Goal: Information Seeking & Learning: Check status

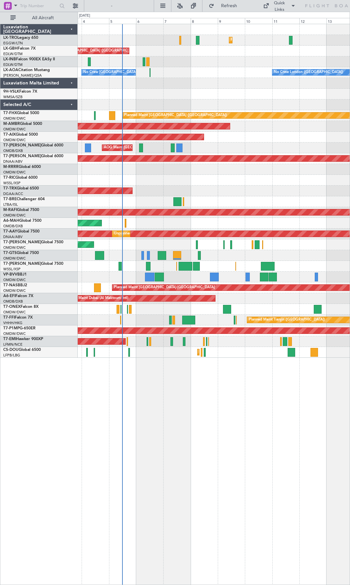
click at [180, 367] on div "Planned Maint Dusseldorf Planned Maint [GEOGRAPHIC_DATA] ([GEOGRAPHIC_DATA]) Un…" at bounding box center [214, 304] width 272 height 561
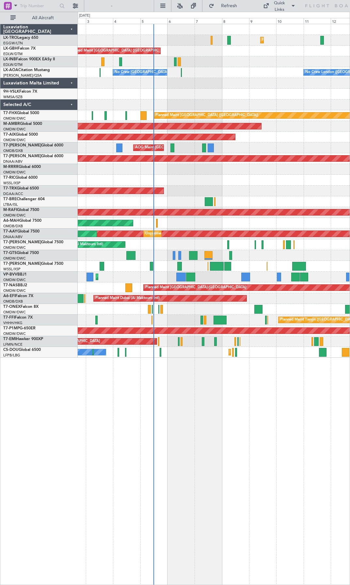
click at [317, 380] on div "Planned Maint Dusseldorf Planned Maint [GEOGRAPHIC_DATA] ([GEOGRAPHIC_DATA]) Un…" at bounding box center [214, 304] width 272 height 561
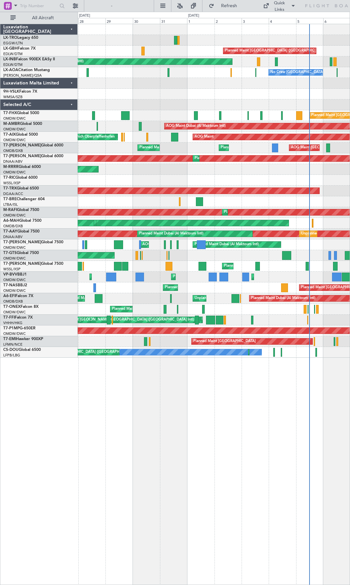
click at [349, 392] on html "[DATE] - [DATE] Refresh Quick Links All Aircraft Planned [GEOGRAPHIC_DATA] Plan…" at bounding box center [175, 292] width 350 height 585
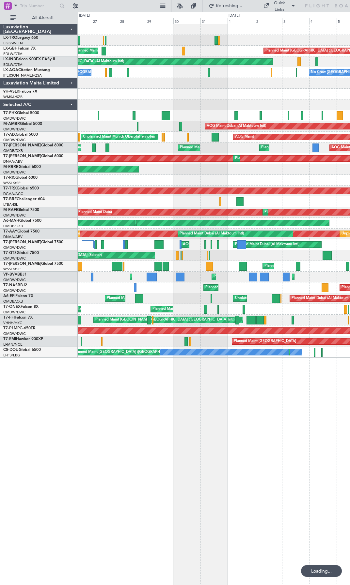
click at [264, 398] on div "Planned Maint [GEOGRAPHIC_DATA] ([GEOGRAPHIC_DATA] Intl) [GEOGRAPHIC_DATA] ([GE…" at bounding box center [214, 304] width 272 height 561
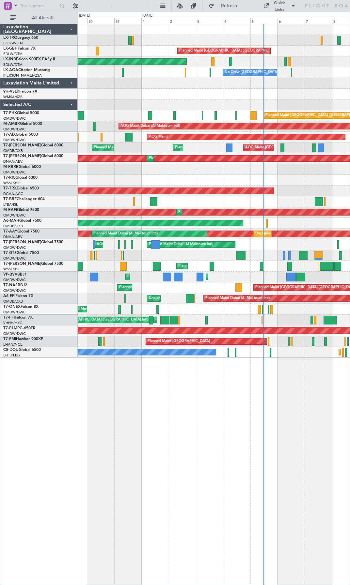
click at [203, 395] on div "Planned Maint Dusseldorf Planned Maint [GEOGRAPHIC_DATA] ([GEOGRAPHIC_DATA]) [G…" at bounding box center [214, 304] width 272 height 561
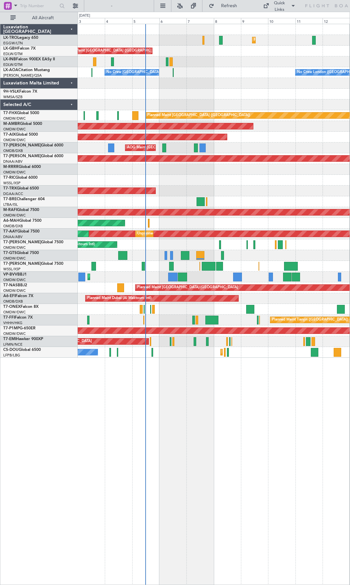
click at [130, 405] on div "Planned Maint Dusseldorf Planned Maint [GEOGRAPHIC_DATA] ([GEOGRAPHIC_DATA]) Un…" at bounding box center [214, 304] width 272 height 561
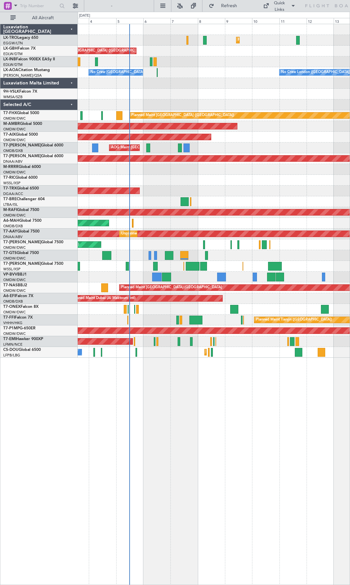
click at [303, 385] on div "Planned Maint Dusseldorf Planned Maint [GEOGRAPHIC_DATA] ([GEOGRAPHIC_DATA]) Un…" at bounding box center [214, 304] width 272 height 561
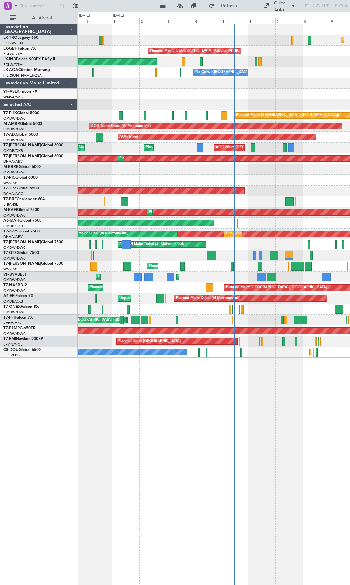
click at [295, 394] on div "Planned Maint Dusseldorf Planned Maint [GEOGRAPHIC_DATA] ([GEOGRAPHIC_DATA]) Un…" at bounding box center [214, 304] width 272 height 561
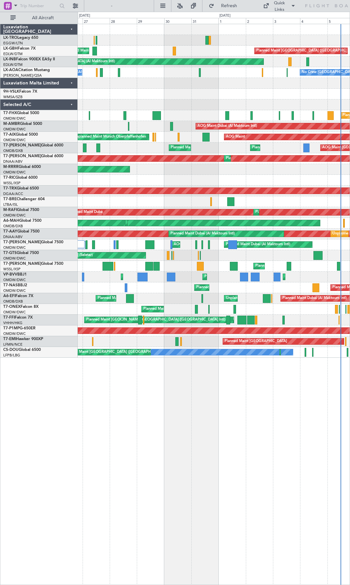
click at [293, 385] on div "Planned Maint [GEOGRAPHIC_DATA] ([GEOGRAPHIC_DATA] Intl) [GEOGRAPHIC_DATA] ([GE…" at bounding box center [214, 304] width 272 height 561
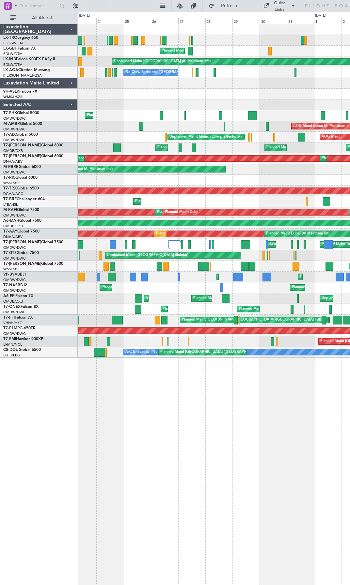
click at [294, 398] on div "Planned Maint [GEOGRAPHIC_DATA] ([GEOGRAPHIC_DATA]) [GEOGRAPHIC_DATA] ([GEOGRAP…" at bounding box center [214, 304] width 272 height 561
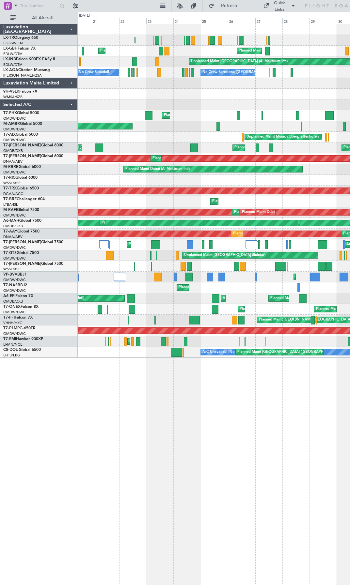
click at [254, 409] on div "Planned Maint [GEOGRAPHIC_DATA] ([GEOGRAPHIC_DATA]) [GEOGRAPHIC_DATA] ([GEOGRAP…" at bounding box center [214, 304] width 272 height 561
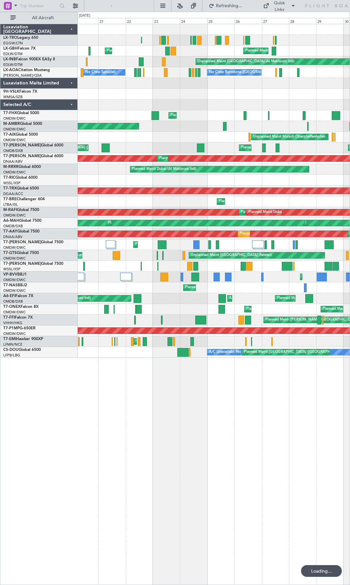
click at [177, 415] on div "Planned Maint [GEOGRAPHIC_DATA] ([GEOGRAPHIC_DATA]) [GEOGRAPHIC_DATA] ([GEOGRAP…" at bounding box center [214, 304] width 272 height 561
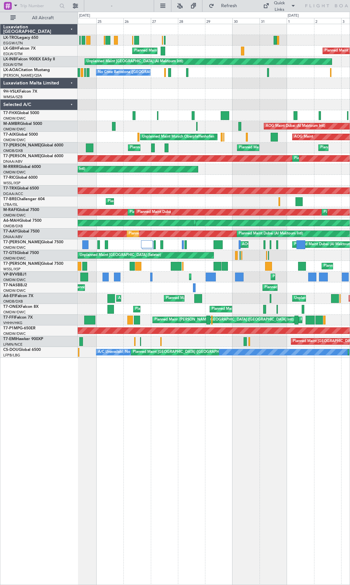
click at [141, 420] on div "Planned Maint [GEOGRAPHIC_DATA] ([GEOGRAPHIC_DATA]) [GEOGRAPHIC_DATA] ([GEOGRAP…" at bounding box center [214, 304] width 272 height 561
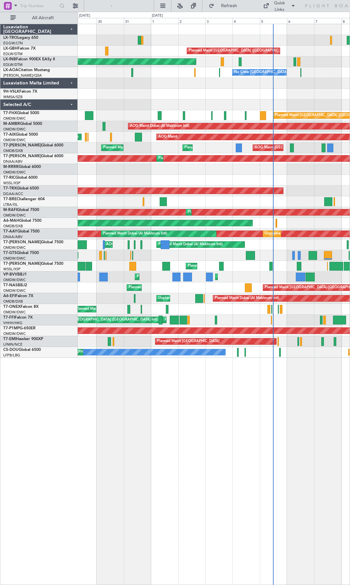
click at [142, 418] on div "Planned Maint Dusseldorf Planned Maint [GEOGRAPHIC_DATA] ([GEOGRAPHIC_DATA]) [G…" at bounding box center [214, 304] width 272 height 561
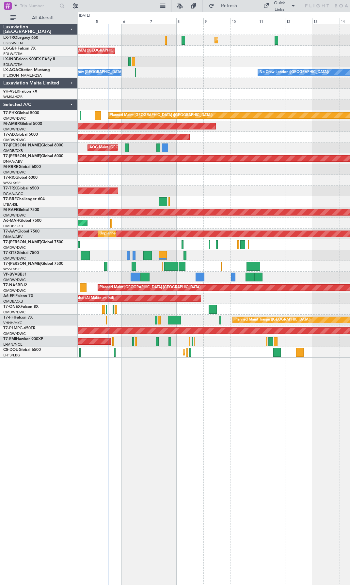
click at [120, 416] on div "Planned Maint Dusseldorf Planned Maint [GEOGRAPHIC_DATA] ([GEOGRAPHIC_DATA]) Un…" at bounding box center [214, 304] width 272 height 561
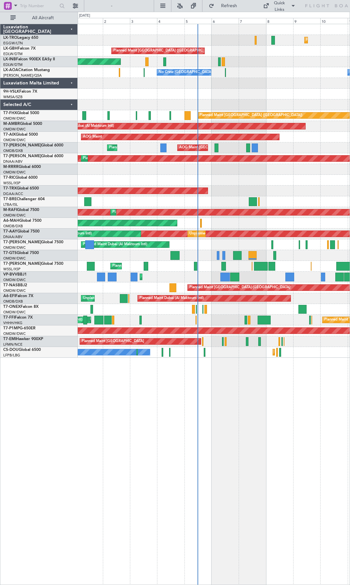
click at [244, 418] on div "Planned Maint Dusseldorf Planned Maint [GEOGRAPHIC_DATA] ([GEOGRAPHIC_DATA]) Un…" at bounding box center [214, 304] width 272 height 561
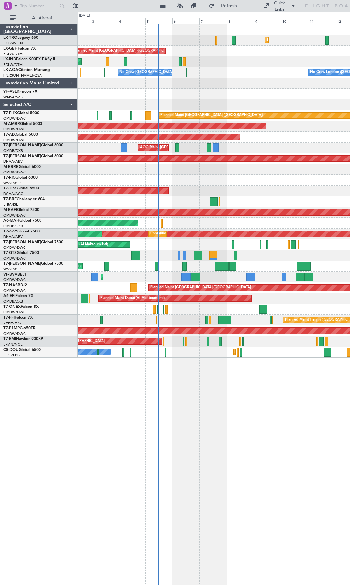
click at [193, 380] on div "Planned Maint Dusseldorf Planned Maint [GEOGRAPHIC_DATA] ([GEOGRAPHIC_DATA]) Un…" at bounding box center [214, 304] width 272 height 561
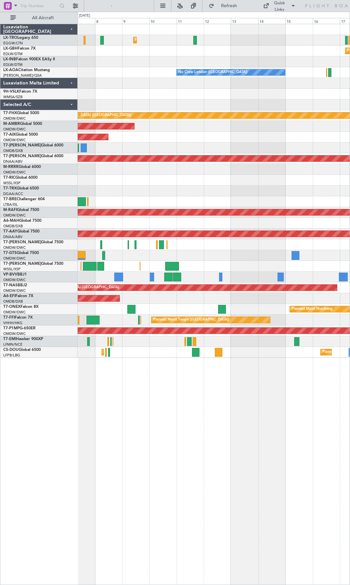
click at [107, 399] on div "Planned Maint Dusseldorf Planned Maint Nurnberg Planned Maint [GEOGRAPHIC_DATA]…" at bounding box center [214, 304] width 272 height 561
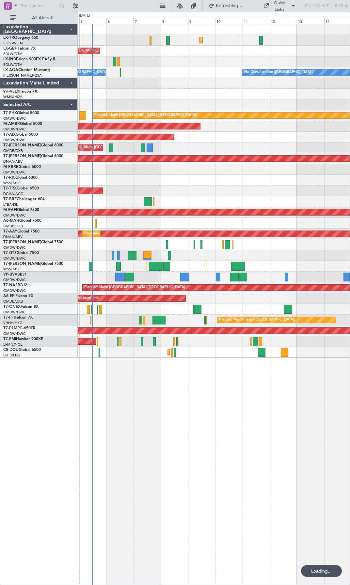
click at [276, 398] on div "Planned Maint Dusseldorf Planned Maint [GEOGRAPHIC_DATA] ([GEOGRAPHIC_DATA]) Pl…" at bounding box center [214, 304] width 272 height 561
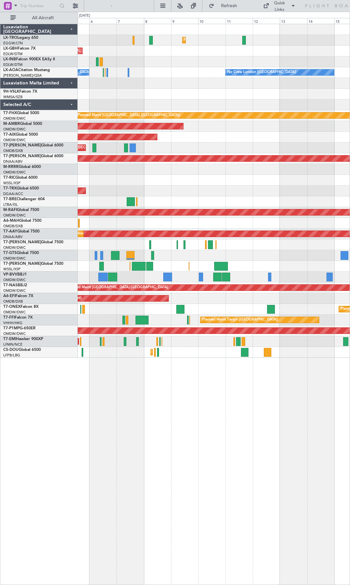
click at [166, 151] on div "AOG Maint [GEOGRAPHIC_DATA] (Dubai Intl)" at bounding box center [214, 148] width 272 height 11
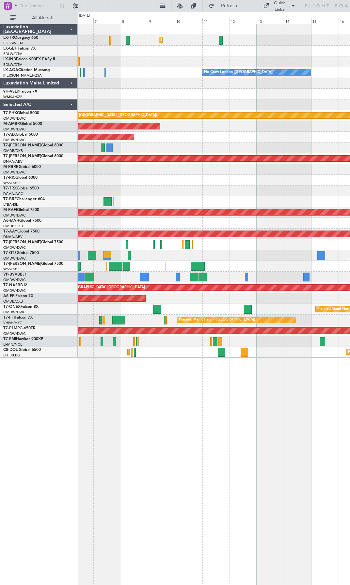
click at [312, 133] on div "Planned Maint Dusseldorf Planned Maint Nurnberg Planned Maint [GEOGRAPHIC_DATA]…" at bounding box center [214, 191] width 272 height 334
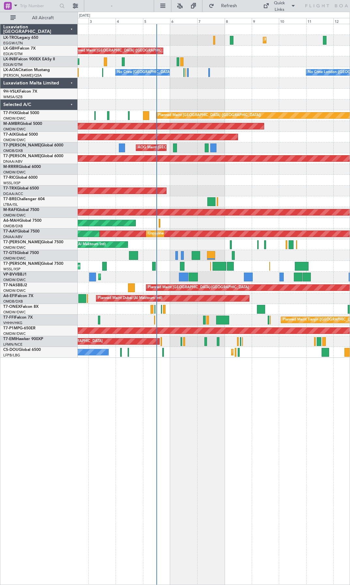
click at [321, 125] on div "Planned Maint Dusseldorf Planned Maint [GEOGRAPHIC_DATA] ([GEOGRAPHIC_DATA]) Un…" at bounding box center [214, 191] width 272 height 334
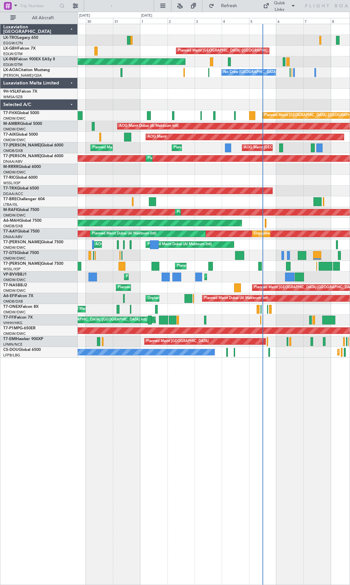
click at [190, 112] on div "Planned Maint [GEOGRAPHIC_DATA] ([GEOGRAPHIC_DATA])" at bounding box center [214, 115] width 272 height 11
